Goal: Task Accomplishment & Management: Use online tool/utility

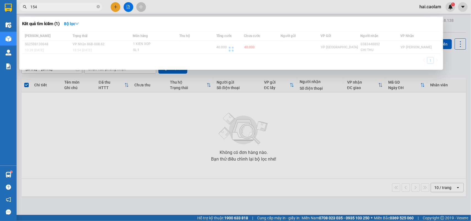
type input "154"
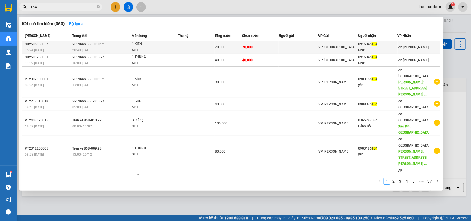
click at [275, 45] on td "70.000" at bounding box center [260, 47] width 37 height 13
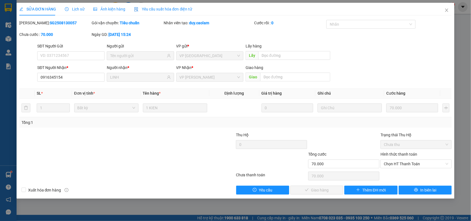
type input "0916345154"
type input "LINH"
type input "70.000"
click at [405, 164] on span "Chọn HT Thanh Toán" at bounding box center [416, 164] width 65 height 8
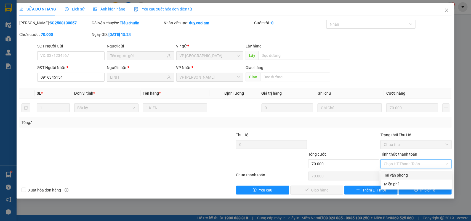
click at [404, 175] on div "Tại văn phòng" at bounding box center [416, 175] width 65 height 6
type input "0"
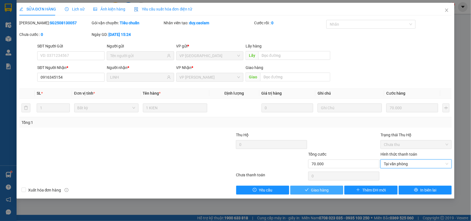
click at [329, 192] on button "Giao hàng" at bounding box center [316, 190] width 53 height 9
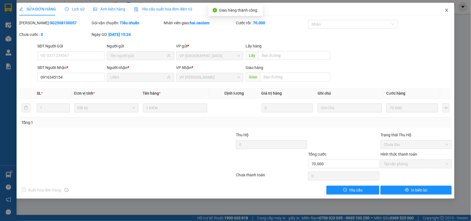
click at [448, 13] on span "Close" at bounding box center [446, 10] width 15 height 15
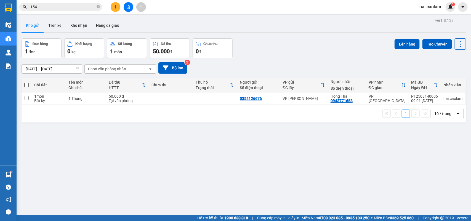
click at [291, 53] on div "Đơn hàng 1 đơn Khối lượng 0 kg Số lượng 1 món Đã thu 50.000 đ Chưa thu 0 đ Lên …" at bounding box center [244, 48] width 444 height 20
click at [253, 57] on div "ver 1.8.138 Kho gửi Trên xe Kho nhận Hàng đã giao Đơn hàng 1 đơn Khối lượng 0 k…" at bounding box center [243, 127] width 449 height 221
click at [79, 26] on button "Kho nhận" at bounding box center [79, 25] width 26 height 13
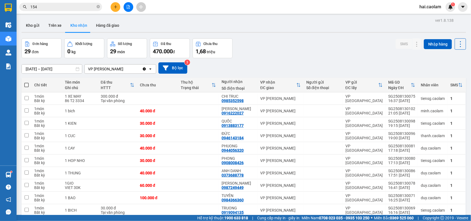
drag, startPoint x: 278, startPoint y: 54, endPoint x: 283, endPoint y: 55, distance: 4.7
click at [278, 54] on div "Đơn hàng 29 đơn Khối lượng 0 kg Số lượng 29 món Đã thu 470.000 đ Chưa thu 1,68 …" at bounding box center [244, 48] width 444 height 20
click at [277, 99] on div "VP [PERSON_NAME]" at bounding box center [280, 98] width 41 height 4
checkbox input "true"
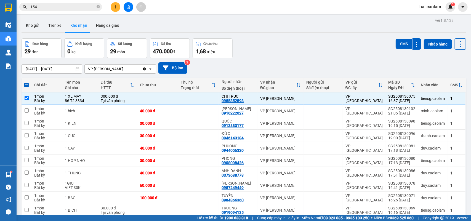
click at [79, 8] on input "154" at bounding box center [62, 7] width 65 height 6
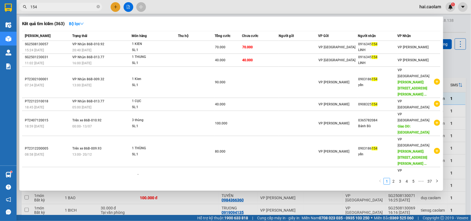
click at [79, 8] on input "154" at bounding box center [62, 7] width 65 height 6
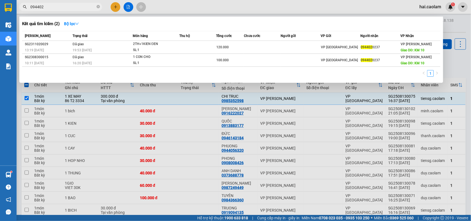
click at [68, 6] on input "094402" at bounding box center [62, 7] width 65 height 6
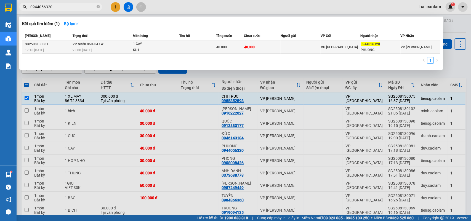
type input "0944056320"
click at [199, 47] on td at bounding box center [197, 47] width 37 height 13
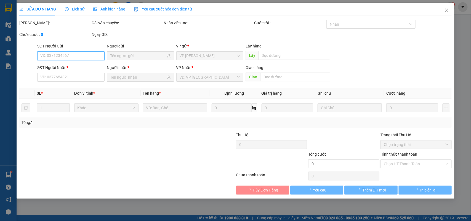
type input "0944056320"
type input "PHUONG"
type input "40.000"
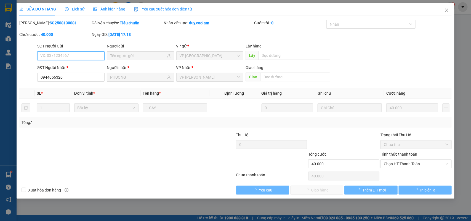
click at [392, 162] on span "Chọn HT Thanh Toán" at bounding box center [416, 164] width 65 height 8
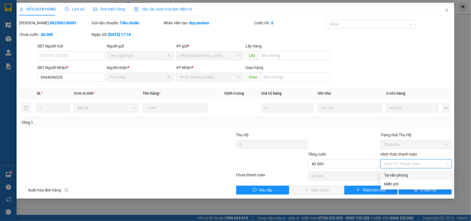
drag, startPoint x: 395, startPoint y: 174, endPoint x: 331, endPoint y: 182, distance: 64.5
click at [395, 175] on div "Tại văn phòng" at bounding box center [416, 175] width 65 height 6
type input "0"
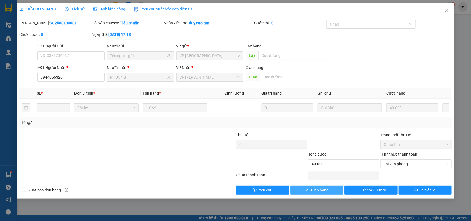
click at [320, 187] on span "Giao hàng" at bounding box center [320, 190] width 18 height 6
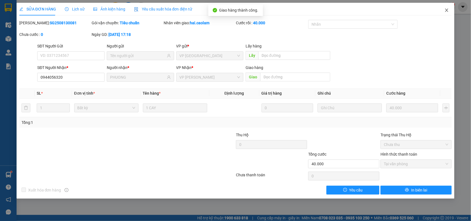
click at [445, 14] on span "Close" at bounding box center [446, 10] width 15 height 15
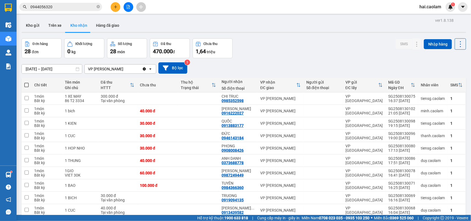
click at [309, 39] on div "Đơn hàng 28 đơn Khối lượng 0 kg Số lượng 28 món Đã thu 470.000 đ Chưa thu 1,64 …" at bounding box center [244, 48] width 444 height 20
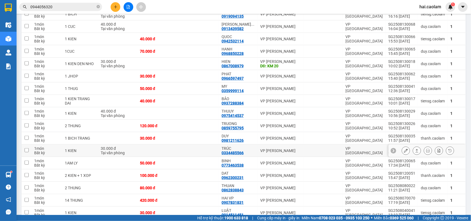
scroll to position [250, 0]
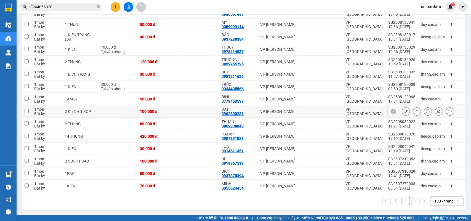
click at [164, 109] on div "100.000 đ" at bounding box center [157, 111] width 35 height 4
checkbox input "true"
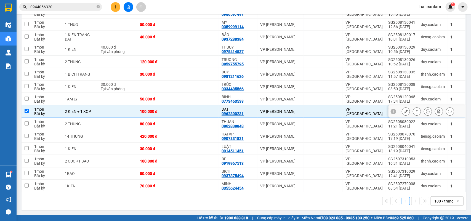
click at [404, 109] on icon at bounding box center [406, 111] width 4 height 4
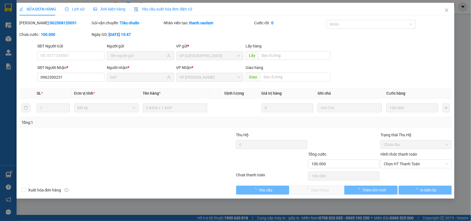
type input "0962300231"
type input "DAT"
type input "100.000"
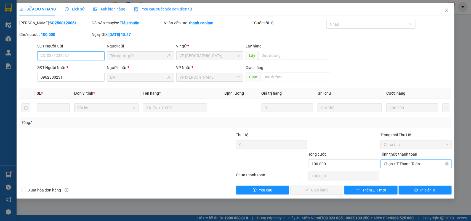
click at [400, 161] on span "Chọn HT Thanh Toán" at bounding box center [416, 164] width 65 height 8
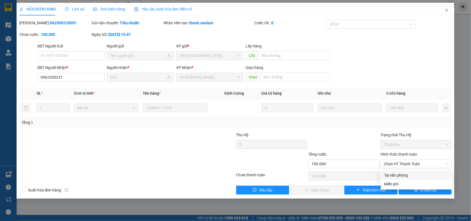
click at [400, 170] on div "Total Paid Fee 0 Total UnPaid Fee 100.000 Cash Collection Total Fee Mã ĐH: SG25…" at bounding box center [235, 107] width 432 height 175
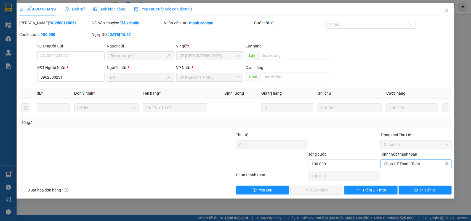
click at [400, 168] on span "Chọn HT Thanh Toán" at bounding box center [416, 164] width 65 height 8
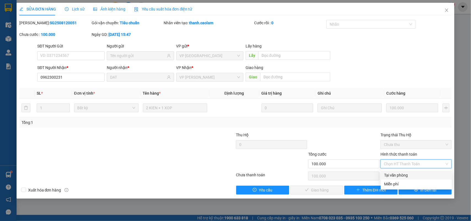
click at [399, 176] on div "Tại văn phòng" at bounding box center [416, 175] width 65 height 6
type input "0"
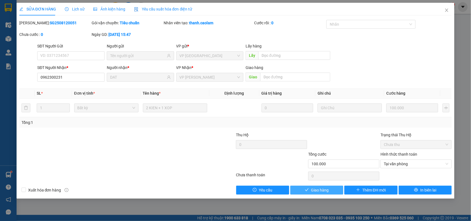
click at [320, 192] on span "Giao hàng" at bounding box center [320, 190] width 18 height 6
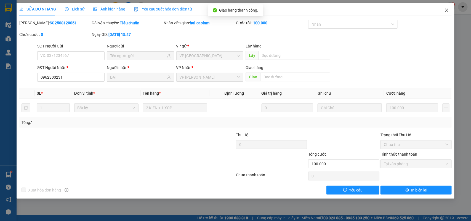
click at [445, 14] on span "Close" at bounding box center [446, 10] width 15 height 15
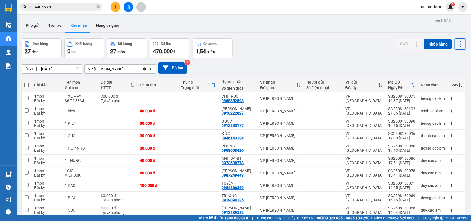
click at [311, 45] on div "Đơn hàng 27 đơn Khối lượng 0 kg Số lượng 27 món Đã thu 470.000 đ Chưa thu 1,54 …" at bounding box center [244, 48] width 444 height 20
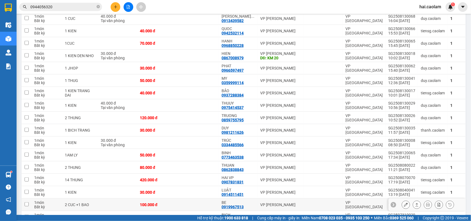
scroll to position [237, 0]
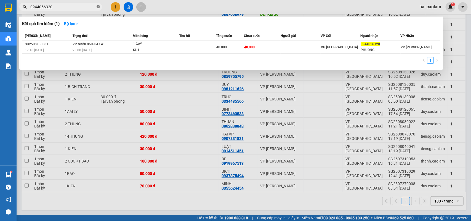
click at [98, 9] on span at bounding box center [97, 6] width 3 height 5
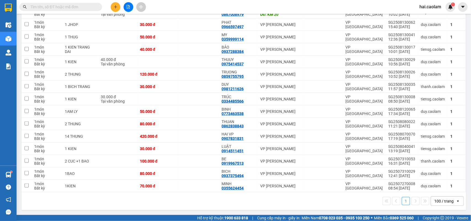
click at [92, 6] on input "text" at bounding box center [62, 7] width 65 height 6
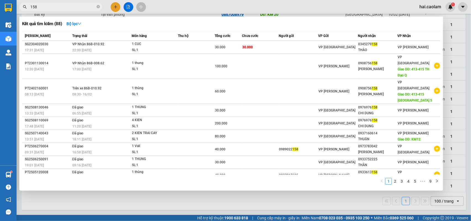
type input "158"
click at [372, 10] on div at bounding box center [235, 110] width 471 height 221
